Goal: Information Seeking & Learning: Compare options

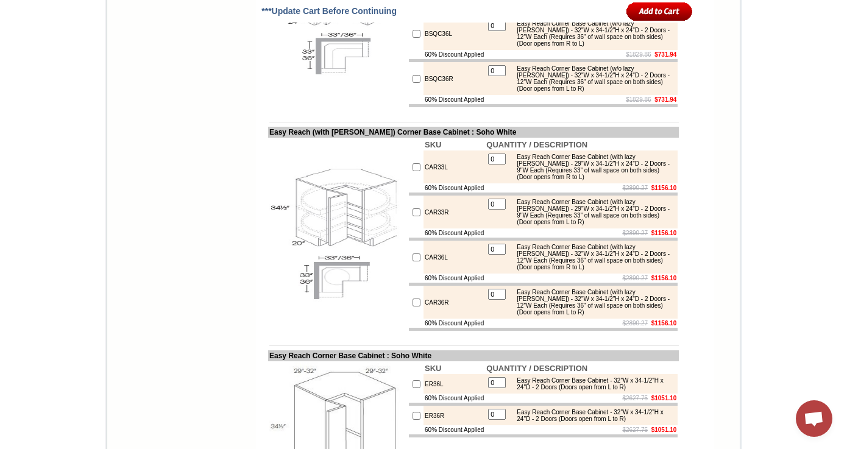
scroll to position [4988, 0]
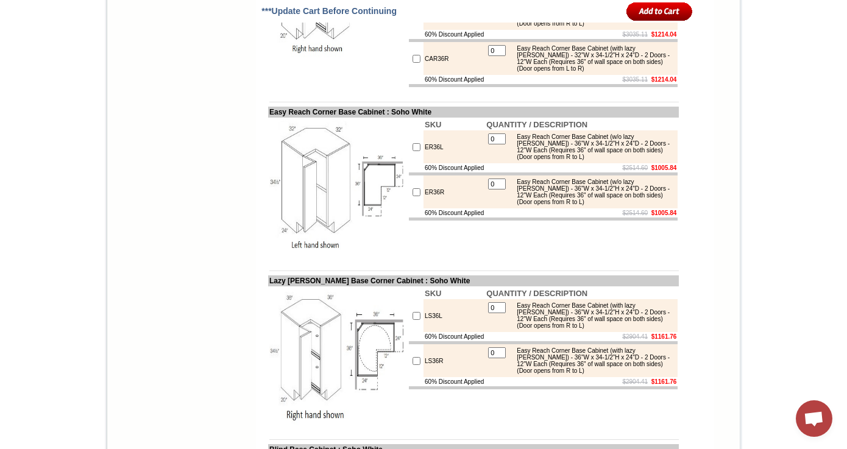
scroll to position [5298, 0]
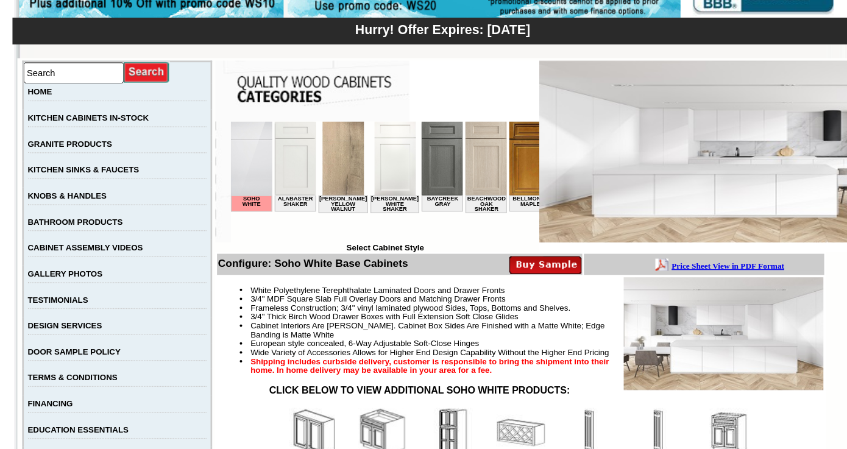
scroll to position [277, 0]
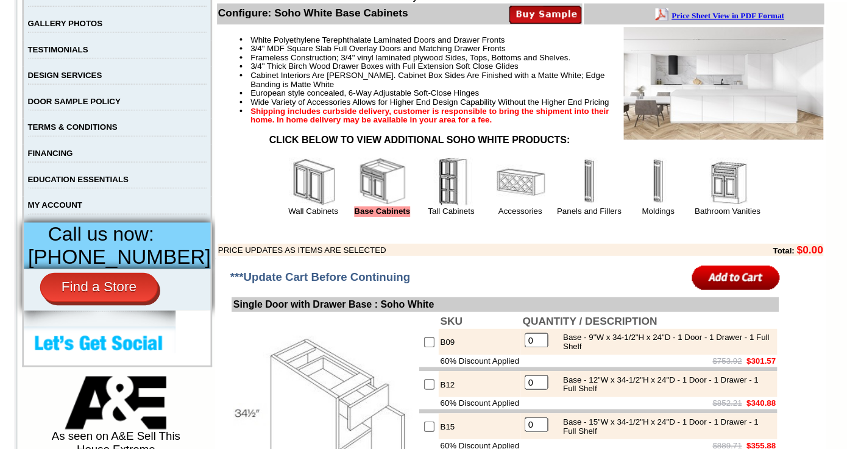
click at [417, 253] on img at bounding box center [433, 236] width 37 height 37
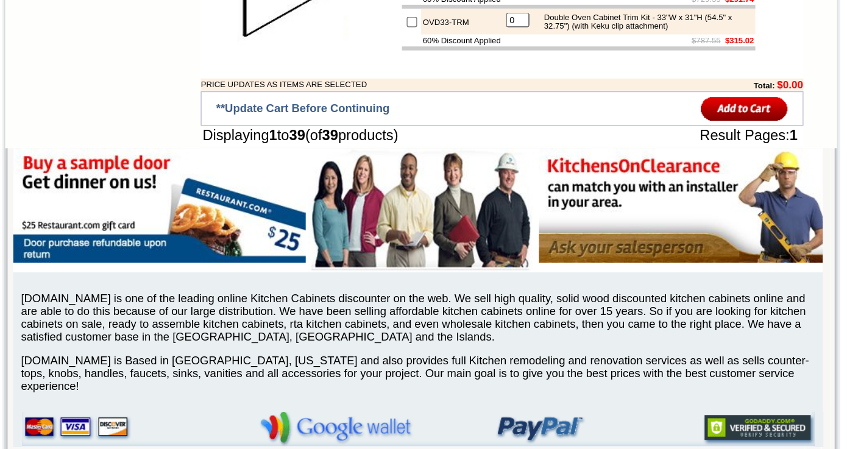
scroll to position [2246, 0]
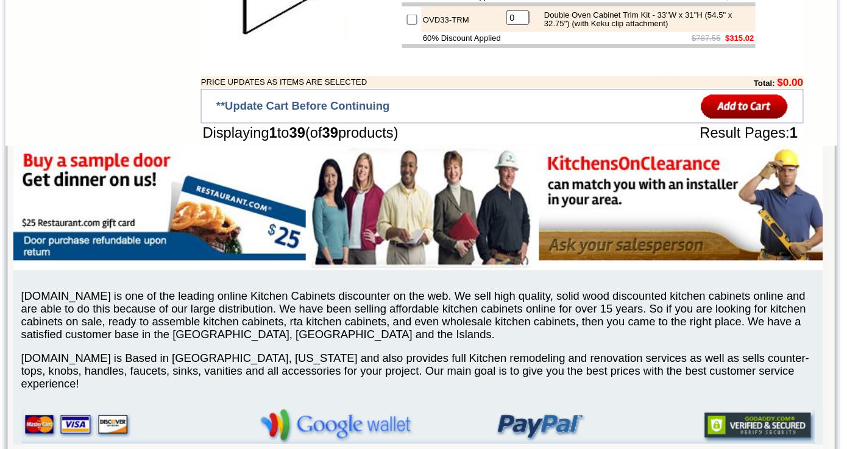
drag, startPoint x: 260, startPoint y: 198, endPoint x: 383, endPoint y: 199, distance: 123.1
copy tbody "Oven/ Double Cabinet Trim Kit"
click at [487, 66] on td "0" at bounding box center [496, 58] width 19 height 15
drag, startPoint x: 626, startPoint y: 224, endPoint x: 663, endPoint y: 329, distance: 111.5
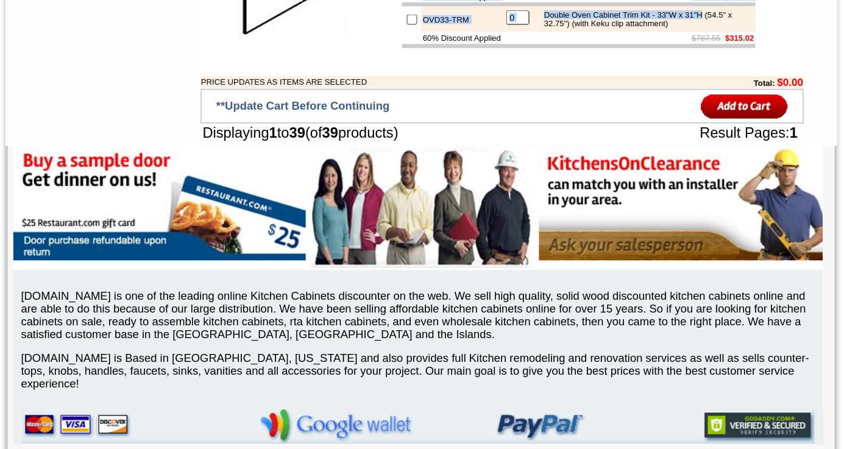
click at [663, 144] on tbody "SKU QUANTITY / DESCRIPTION OV30-TRM 0 Oven Cabinet Trim Kit - 30"W x 31"H (29.5…" at bounding box center [543, 74] width 269 height 138
click at [663, 129] on div "Double Oven Cabinet Trim Kit - 33"W x 31"H (54.5" x 32.75") (with Keku clip att…" at bounding box center [593, 121] width 164 height 13
drag, startPoint x: 511, startPoint y: 225, endPoint x: 593, endPoint y: 227, distance: 82.3
click at [593, 34] on div "Oven Cabinet Trim Kit - 30"W x 31"H (29.5" x 29.75") (with Keku clip attachment)" at bounding box center [593, 26] width 164 height 13
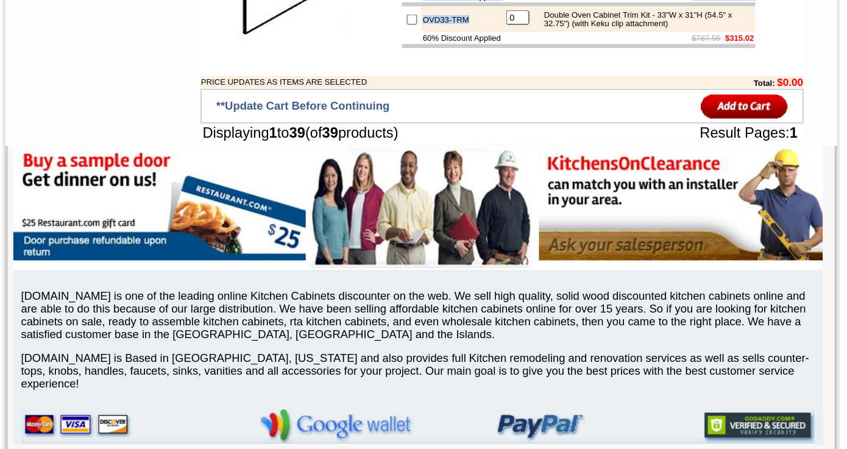
drag, startPoint x: 509, startPoint y: 225, endPoint x: 655, endPoint y: 339, distance: 184.9
click at [655, 144] on tbody "SKU QUANTITY / DESCRIPTION OV30-TRM 0 Oven Cabinet Trim Kit - 30"W x 31"H (29.5…" at bounding box center [543, 74] width 269 height 138
click at [656, 129] on div "Double Oven Cabinet Trim Kit - 33"W x 31"H (54.5" x 32.75") (with Keku clip att…" at bounding box center [593, 121] width 164 height 13
click at [655, 129] on div "Double Oven Cabinet Trim Kit - 33"W x 31"H (54.5" x 32.75") (with Keku clip att…" at bounding box center [593, 121] width 164 height 13
drag, startPoint x: 650, startPoint y: 333, endPoint x: 526, endPoint y: 221, distance: 166.9
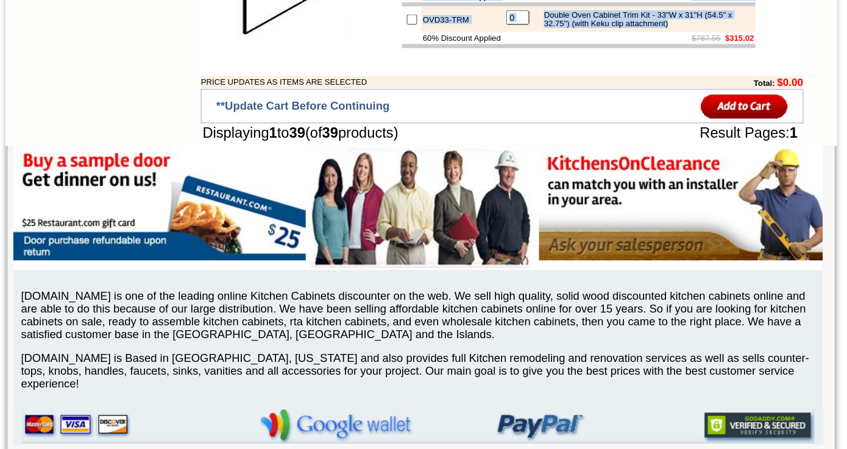
click at [526, 144] on tbody "SKU QUANTITY / DESCRIPTION OV30-TRM 0 Oven Cabinet Trim Kit - 30"W x 31"H (29.5…" at bounding box center [543, 74] width 269 height 138
click at [519, 34] on div "Oven Cabinet Trim Kit - 30"W x 31"H (29.5" x 29.75") (with Keku clip attachment)" at bounding box center [593, 26] width 164 height 13
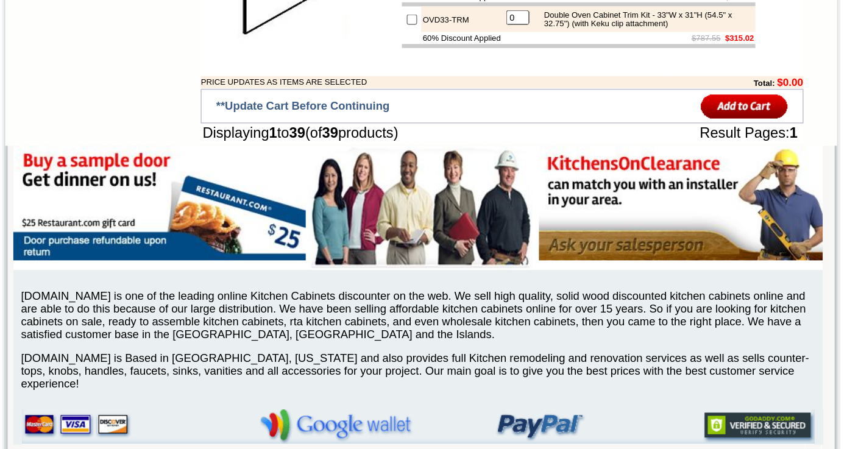
click at [516, 34] on div "Oven Cabinet Trim Kit - 30"W x 31"H (29.5" x 29.75") (with Keku clip attachment)" at bounding box center [593, 26] width 164 height 13
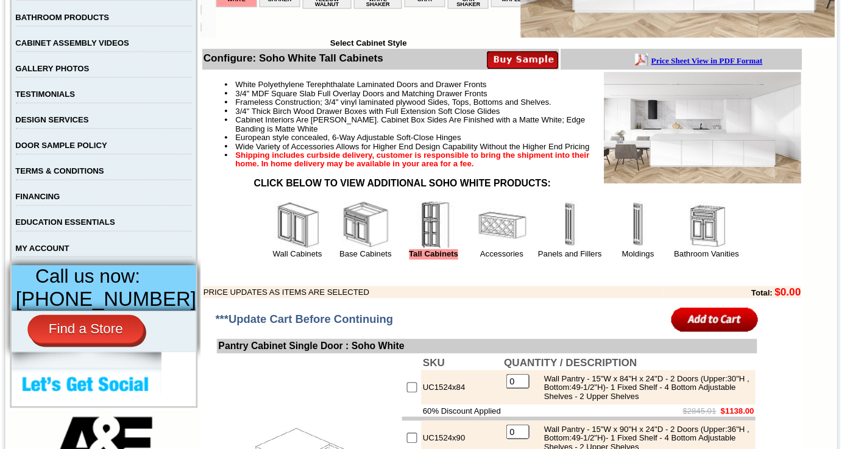
scroll to position [257, 0]
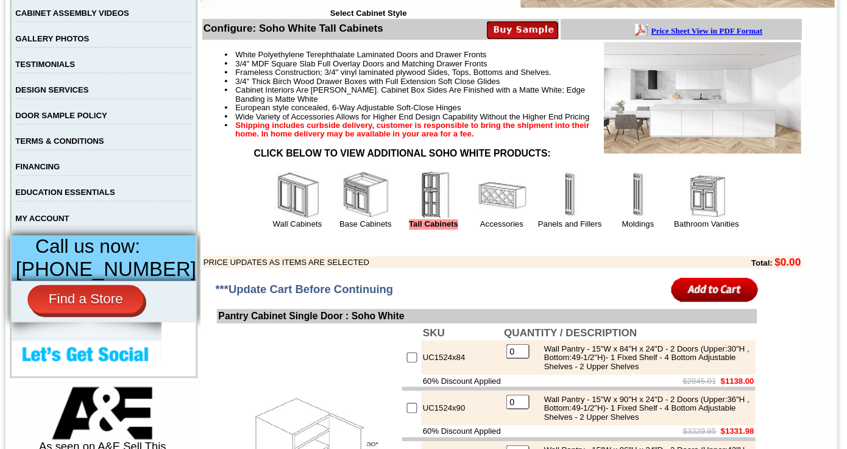
click at [471, 273] on img at bounding box center [485, 256] width 37 height 37
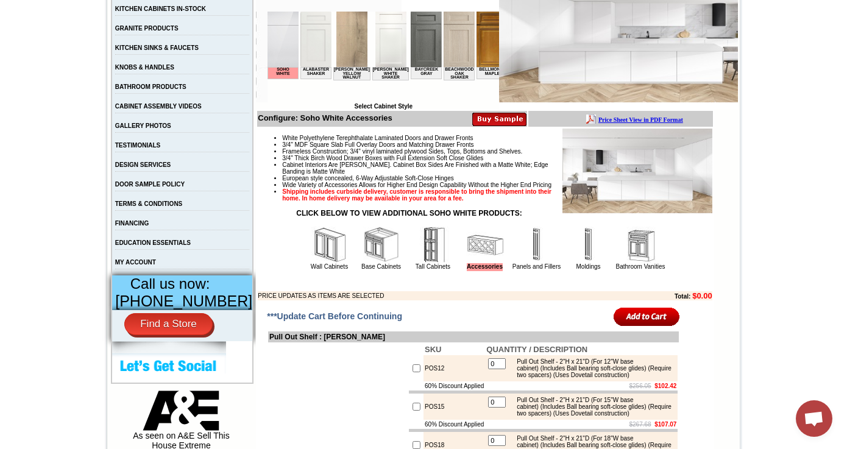
scroll to position [283, 0]
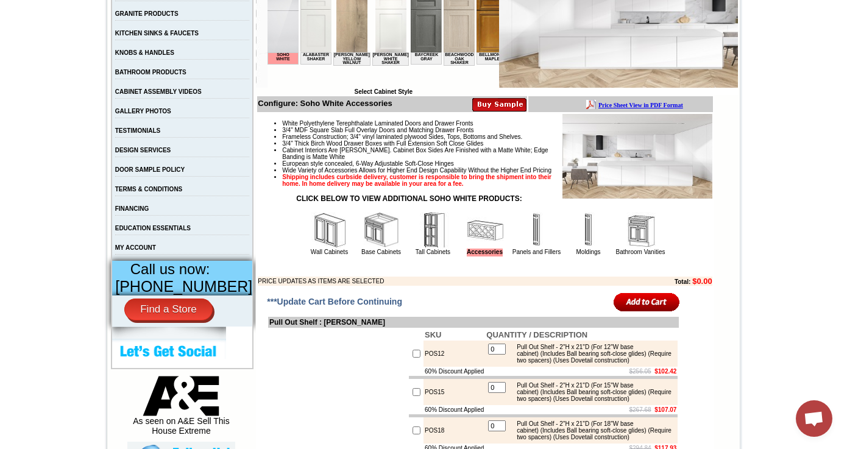
click at [634, 246] on img at bounding box center [640, 230] width 37 height 37
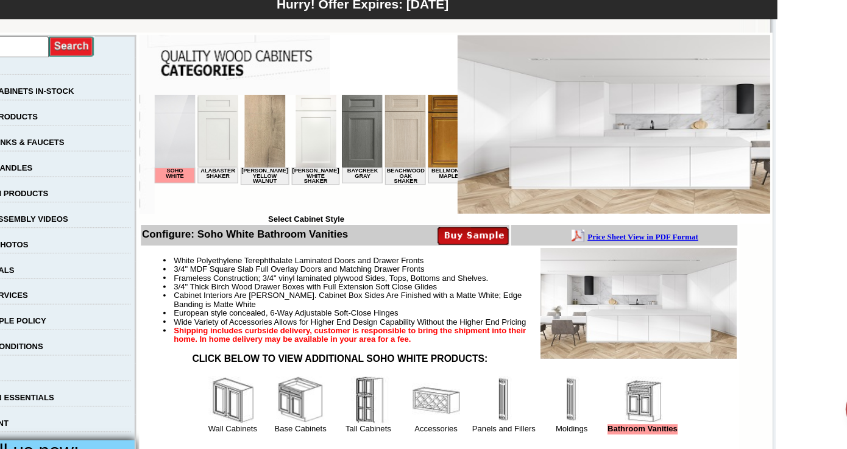
scroll to position [247, 0]
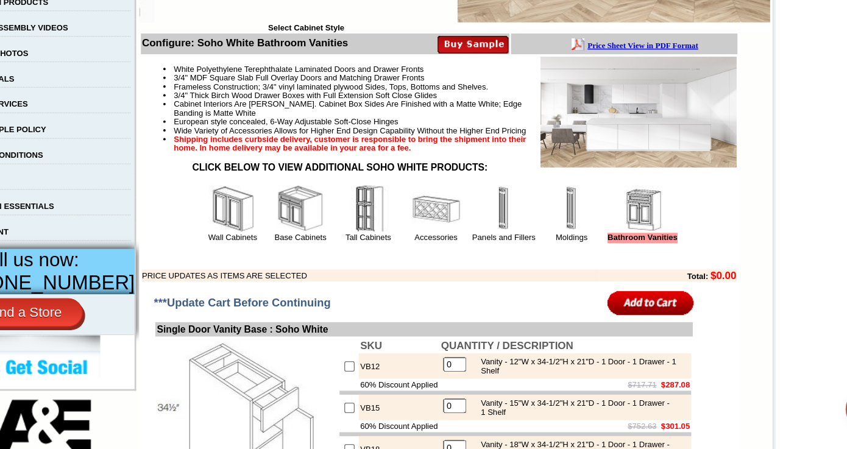
click at [519, 278] on img at bounding box center [534, 265] width 37 height 37
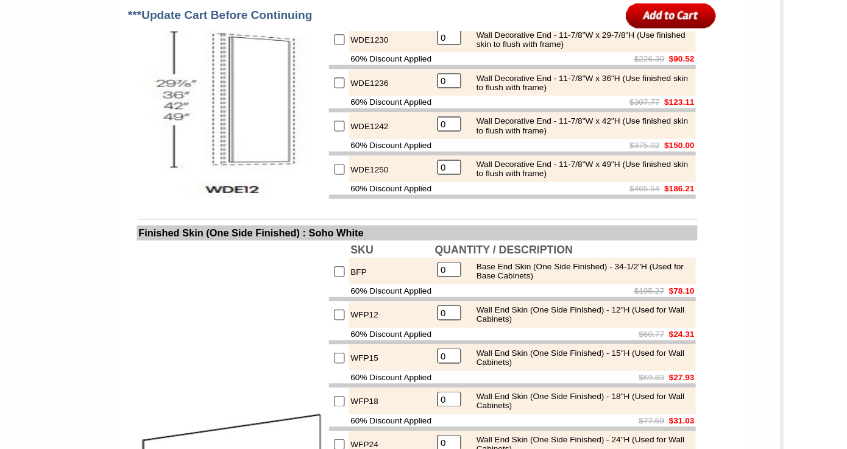
scroll to position [1649, 0]
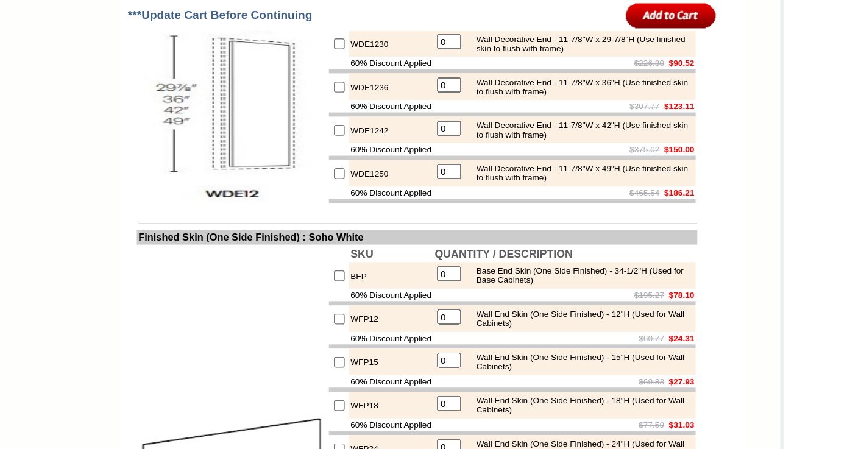
click at [332, 65] on img at bounding box center [337, 79] width 137 height 137
drag, startPoint x: 260, startPoint y: 51, endPoint x: 336, endPoint y: 51, distance: 76.2
click at [336, 9] on td "Wall/Base Decorative End : Soho White" at bounding box center [473, 3] width 411 height 11
click at [478, 73] on td "WDE1236" at bounding box center [454, 63] width 62 height 19
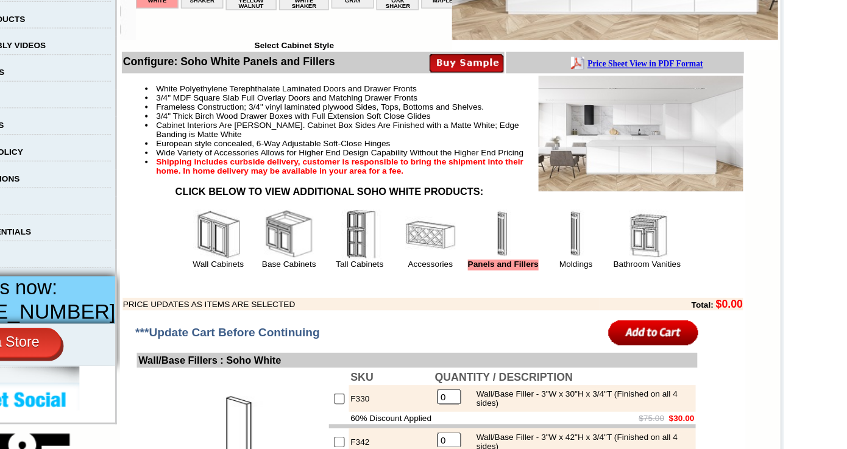
scroll to position [258, 0]
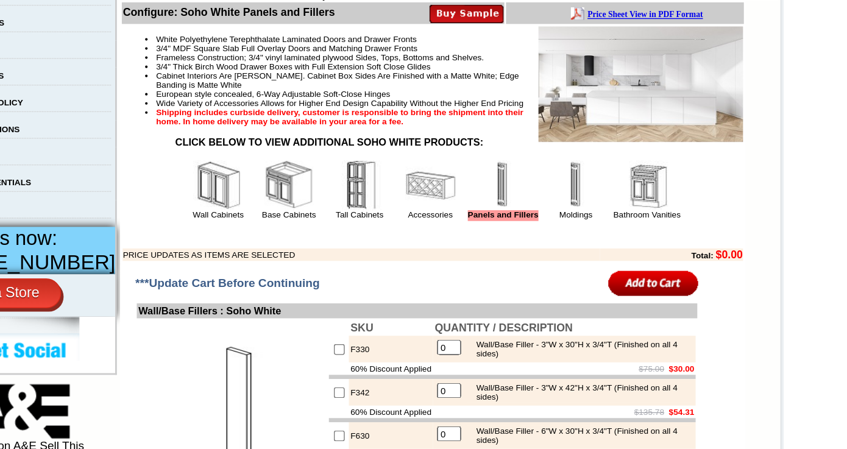
click at [581, 259] on img at bounding box center [589, 255] width 37 height 37
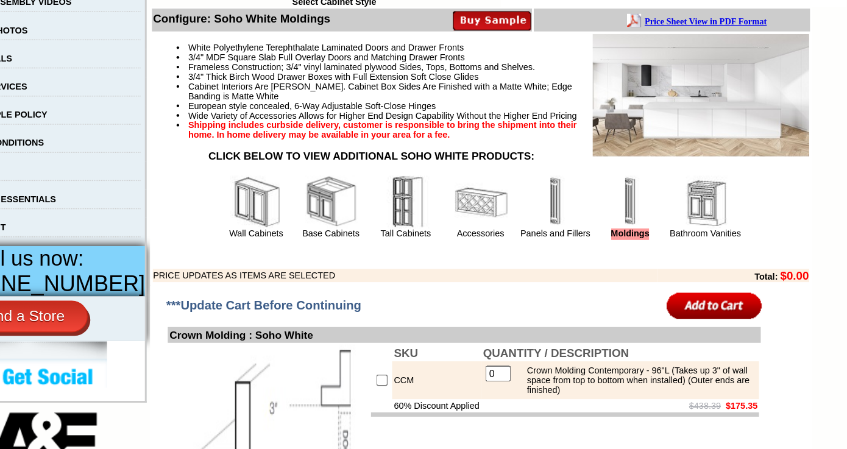
scroll to position [236, 0]
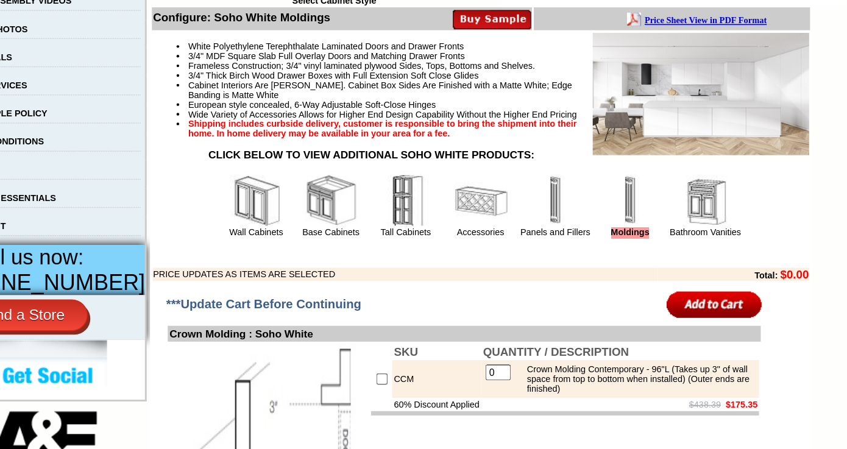
click at [363, 295] on img at bounding box center [381, 277] width 37 height 37
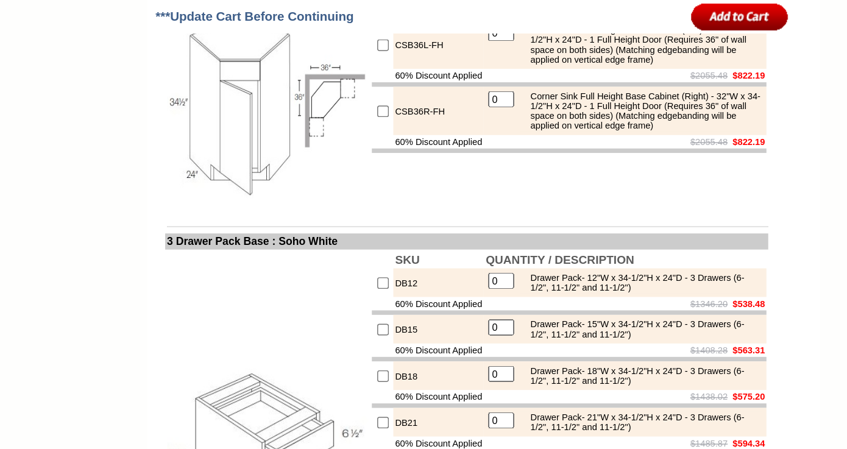
scroll to position [4300, 0]
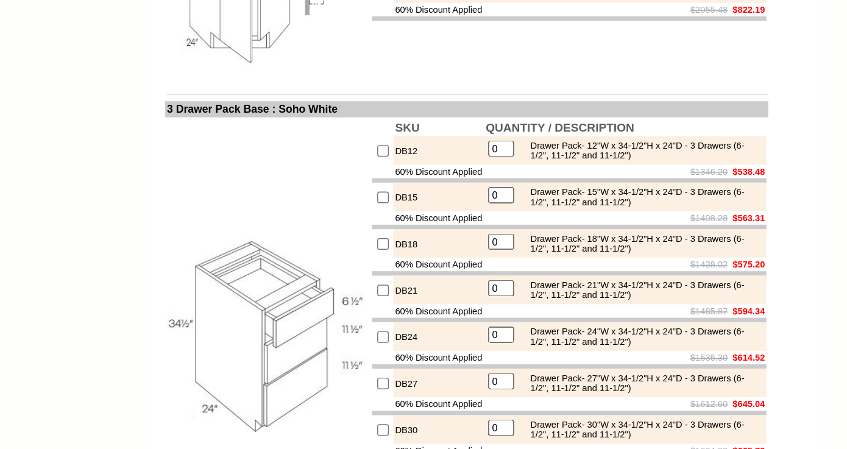
click at [533, 44] on div "Corner Sink Full Height Base Cabinet (Left) - 32"W x 34-1/2"H x 24"D - 1 Full H…" at bounding box center [593, 30] width 164 height 27
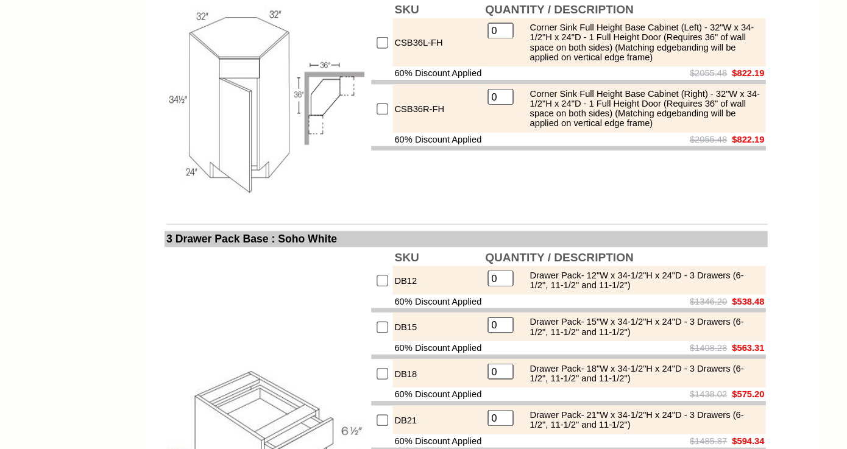
scroll to position [4216, 0]
